Goal: Task Accomplishment & Management: Use online tool/utility

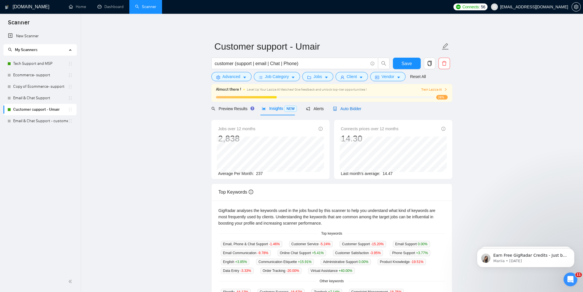
click at [352, 110] on span "Auto Bidder" at bounding box center [347, 108] width 28 height 5
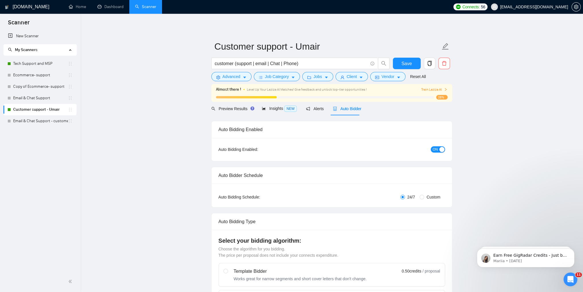
checkbox input "true"
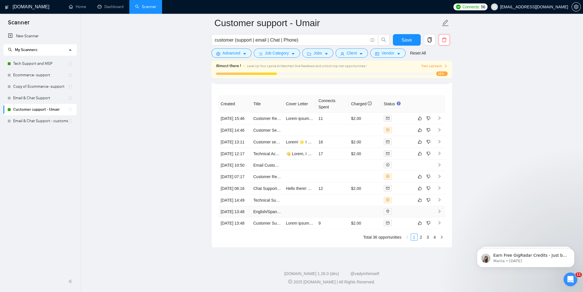
scroll to position [1545, 0]
click at [22, 64] on link "Tech Support and MSP" at bounding box center [40, 63] width 55 height 11
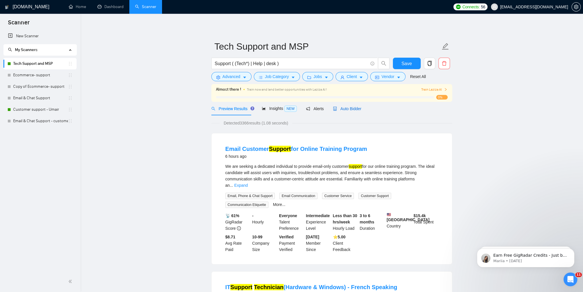
click at [346, 111] on span "Auto Bidder" at bounding box center [347, 108] width 28 height 5
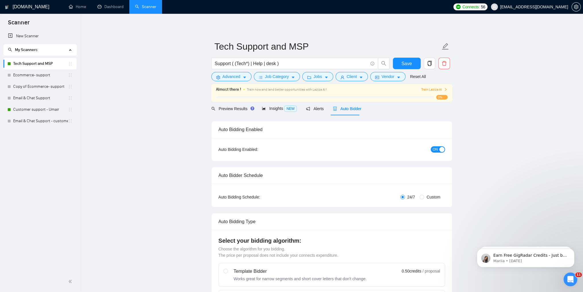
checkbox input "true"
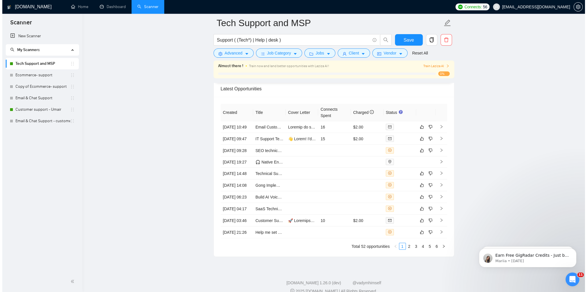
scroll to position [1462, 0]
click at [437, 152] on icon "right" at bounding box center [439, 150] width 4 height 4
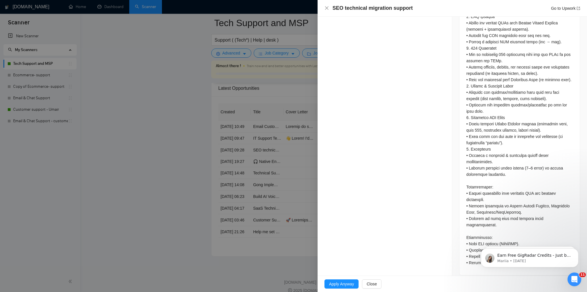
scroll to position [355, 0]
click at [373, 283] on span "Close" at bounding box center [372, 284] width 10 height 6
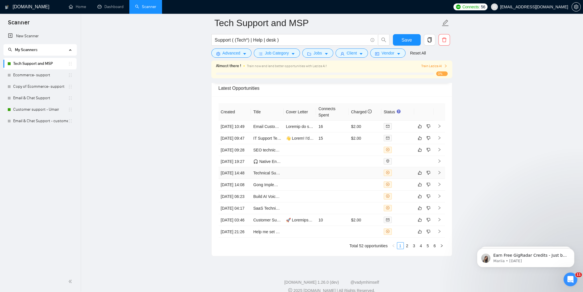
click at [438, 175] on icon "right" at bounding box center [439, 173] width 4 height 4
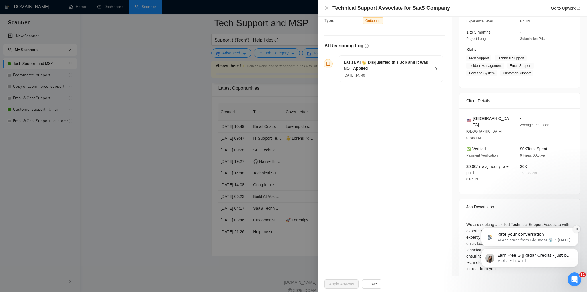
click at [577, 229] on icon "Dismiss notification" at bounding box center [576, 229] width 2 height 2
click at [577, 250] on icon "Dismiss notification" at bounding box center [576, 249] width 3 height 3
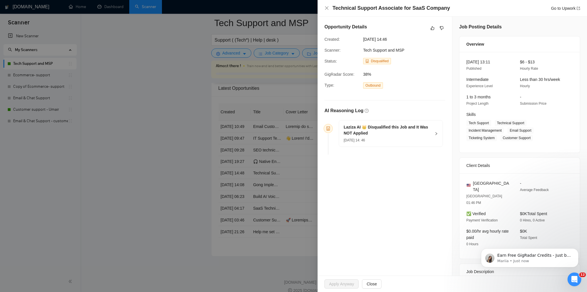
scroll to position [0, 0]
click at [577, 248] on button "Dismiss notification" at bounding box center [576, 249] width 7 height 7
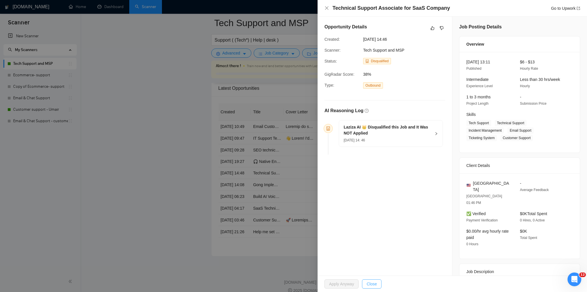
click at [374, 283] on span "Close" at bounding box center [372, 284] width 10 height 6
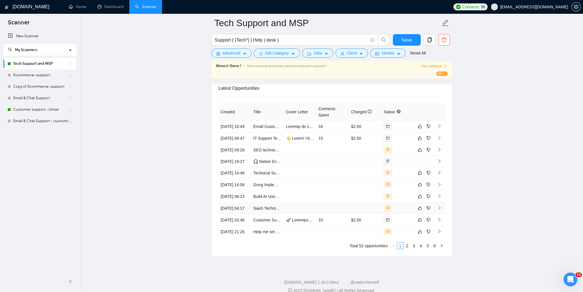
click at [437, 210] on icon "right" at bounding box center [439, 208] width 4 height 4
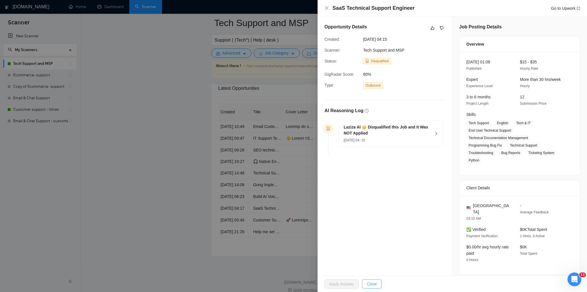
click at [374, 285] on span "Close" at bounding box center [372, 284] width 10 height 6
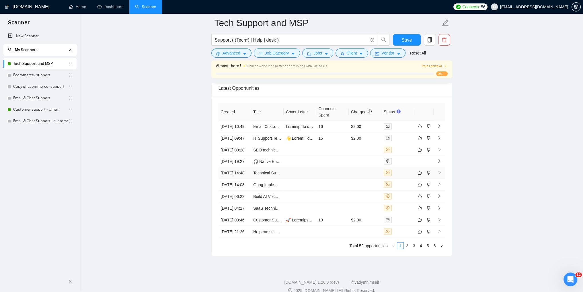
click at [440, 175] on icon "right" at bounding box center [439, 173] width 4 height 4
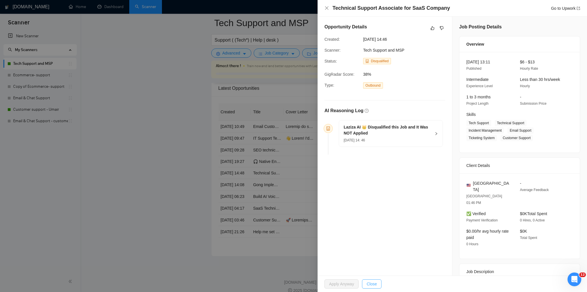
click at [378, 283] on button "Close" at bounding box center [371, 283] width 19 height 9
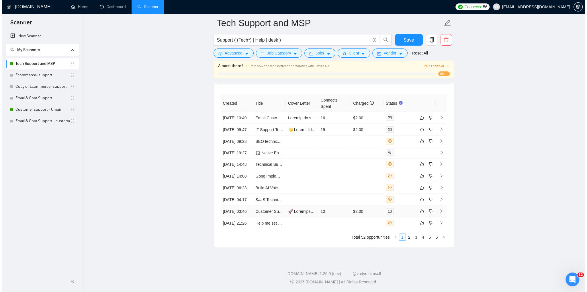
scroll to position [1525, 0]
click at [439, 221] on icon "right" at bounding box center [439, 222] width 2 height 3
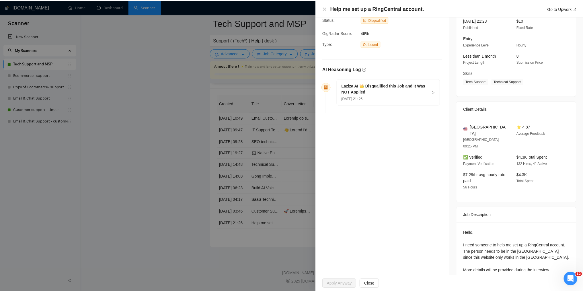
scroll to position [44, 0]
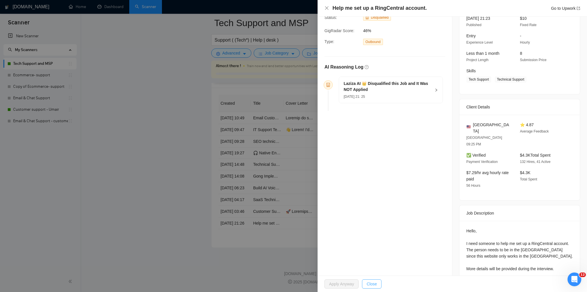
click at [375, 281] on span "Close" at bounding box center [372, 284] width 10 height 6
